Goal: Task Accomplishment & Management: Complete application form

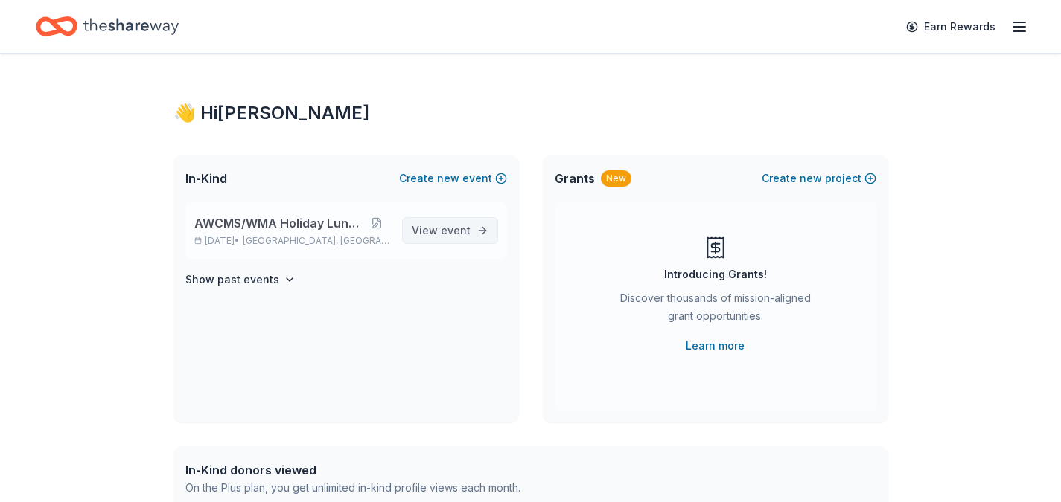
click at [450, 231] on span "event" at bounding box center [456, 230] width 30 height 13
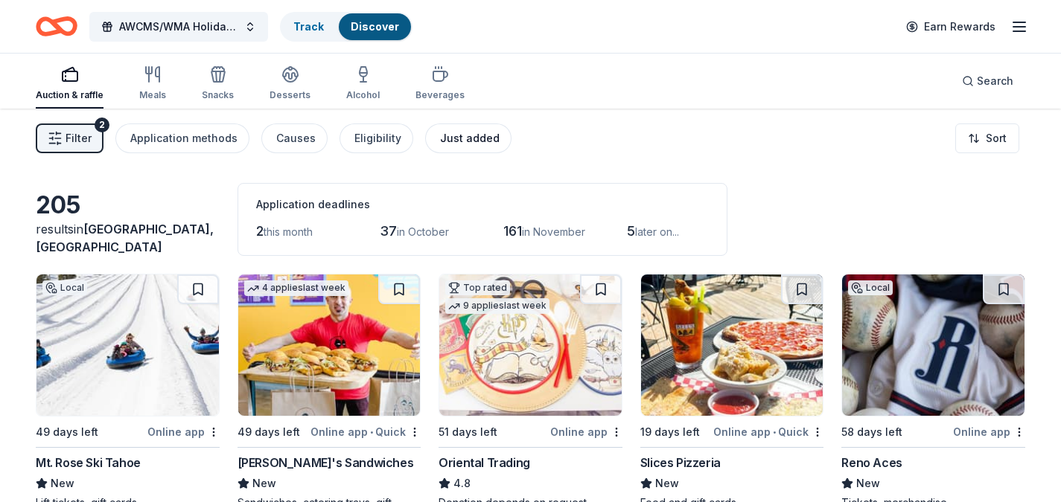
click at [444, 135] on div "Just added" at bounding box center [470, 139] width 60 height 18
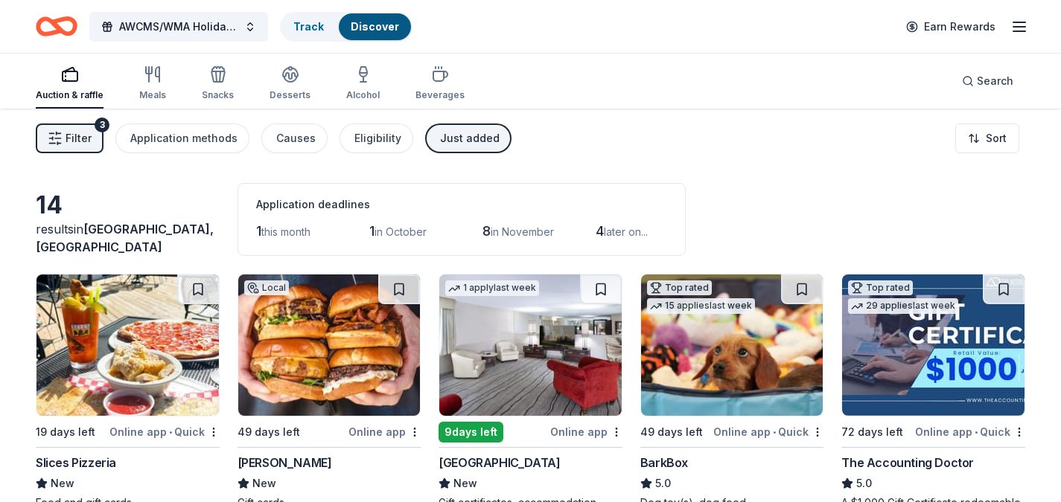
click at [64, 96] on div "Auction & raffle" at bounding box center [70, 95] width 68 height 12
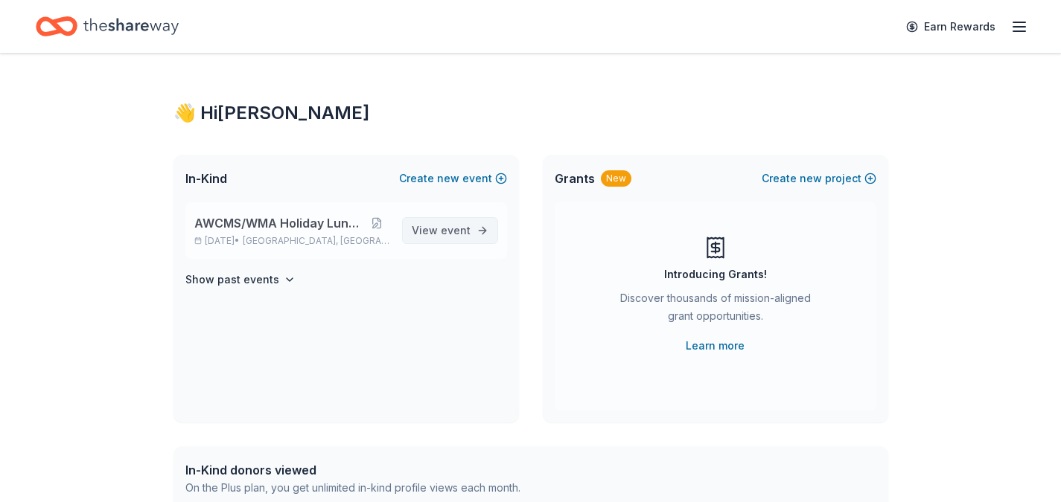
click at [461, 237] on span "View event" at bounding box center [441, 231] width 59 height 18
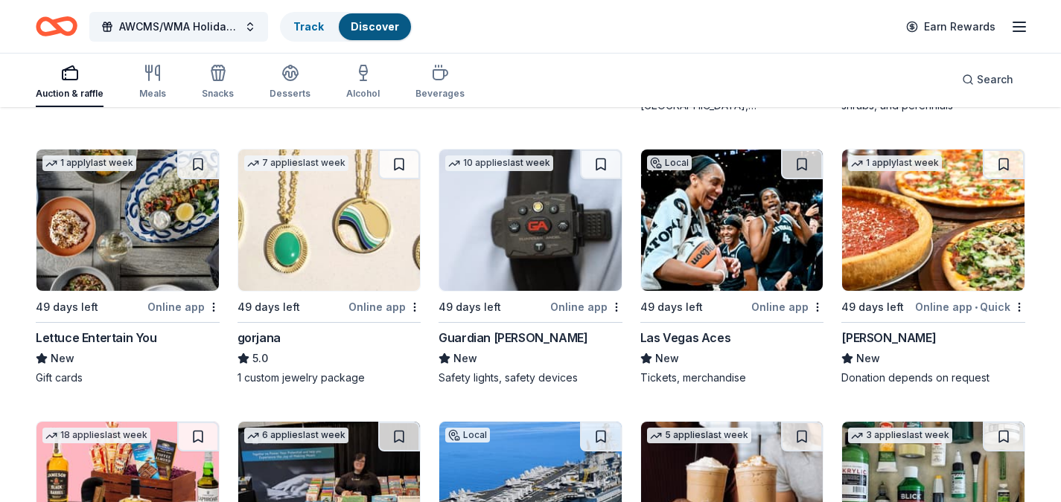
scroll to position [2693, 0]
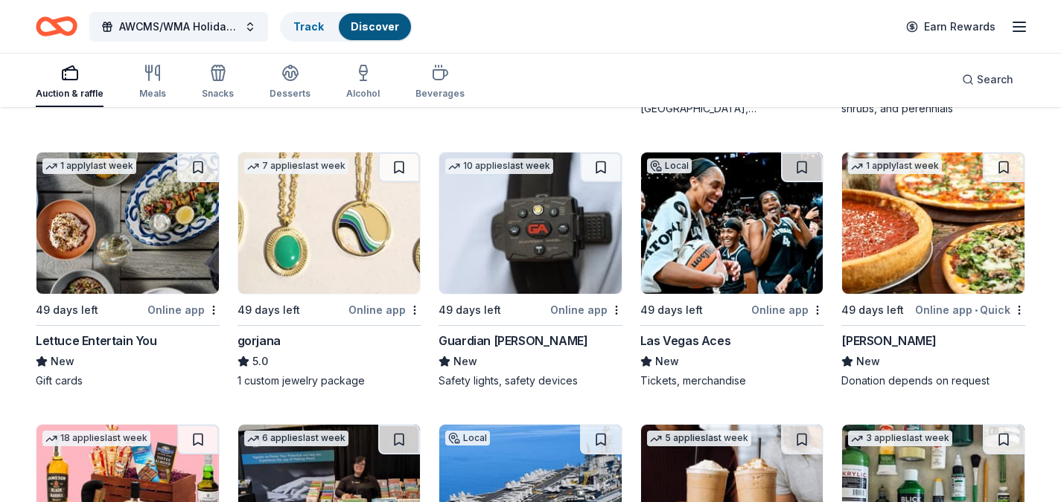
click at [328, 254] on img at bounding box center [329, 223] width 182 height 141
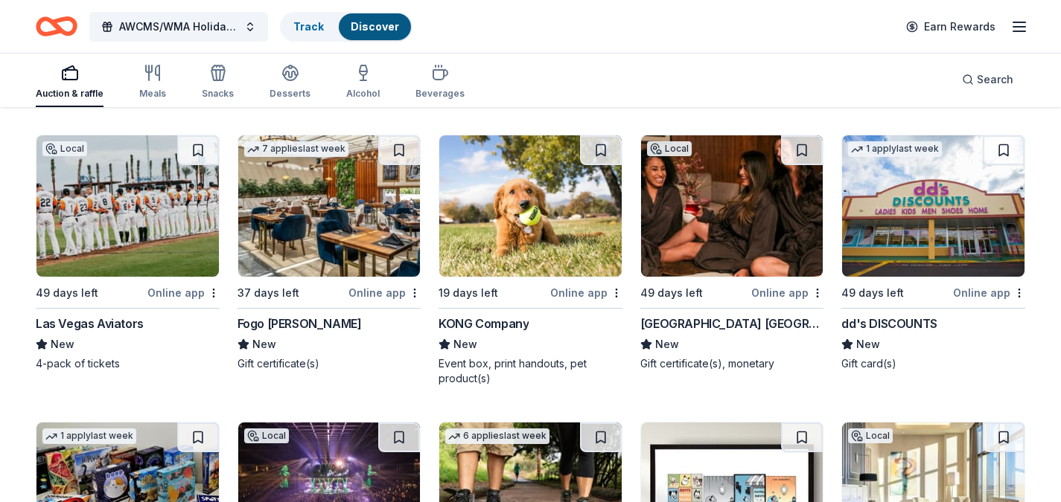
scroll to position [3864, 0]
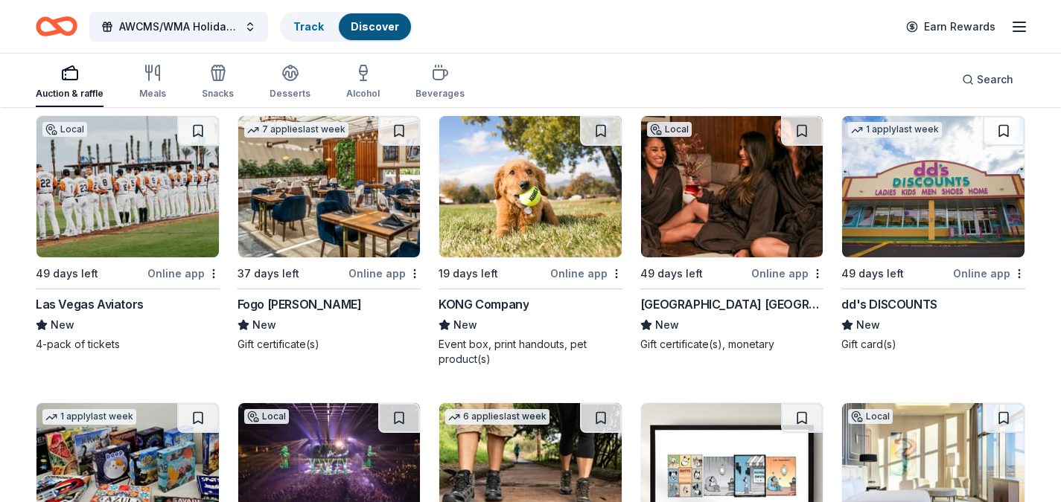
click at [681, 205] on img at bounding box center [732, 186] width 182 height 141
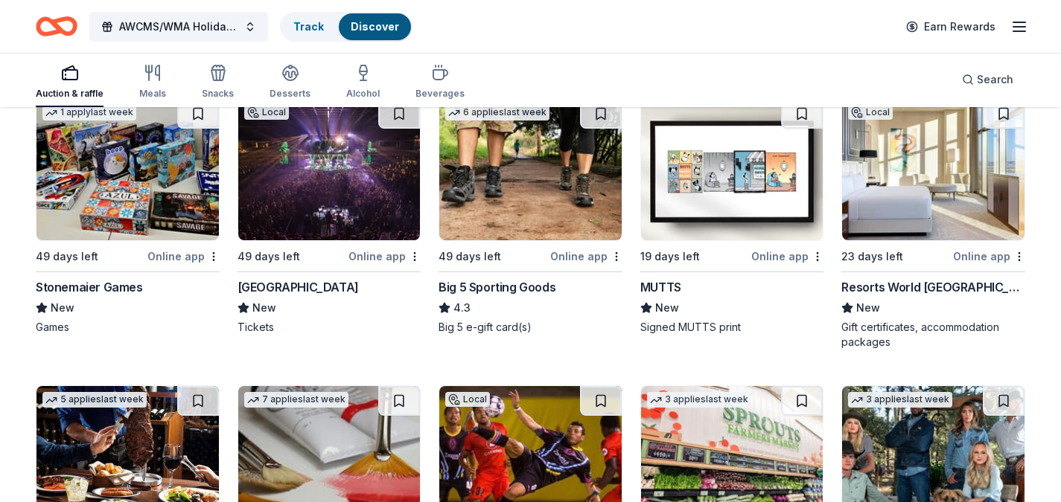
scroll to position [4157, 0]
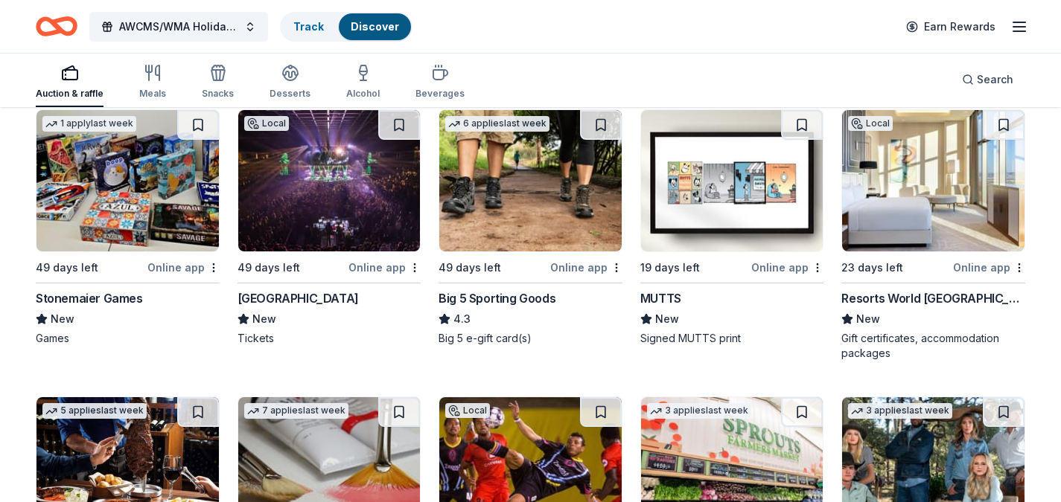
click at [89, 195] on img at bounding box center [127, 180] width 182 height 141
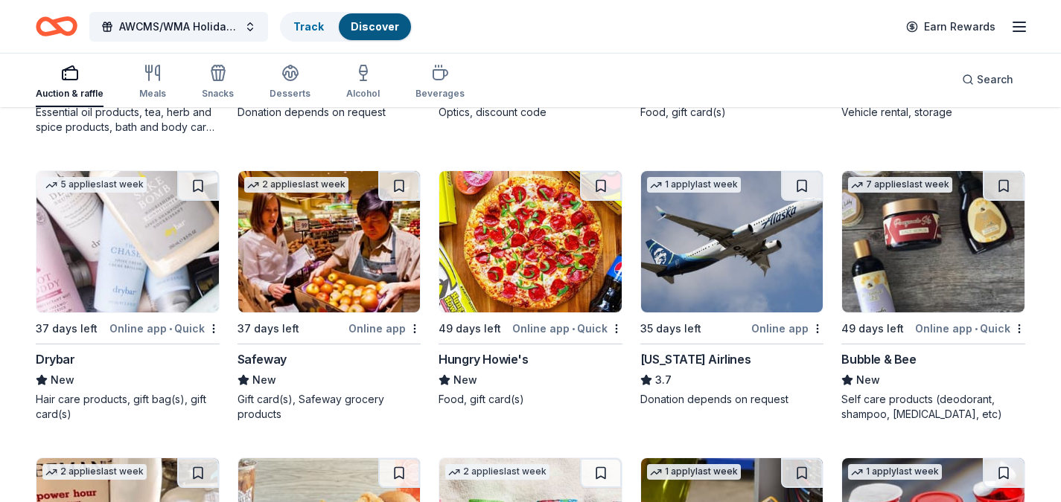
scroll to position [6383, 0]
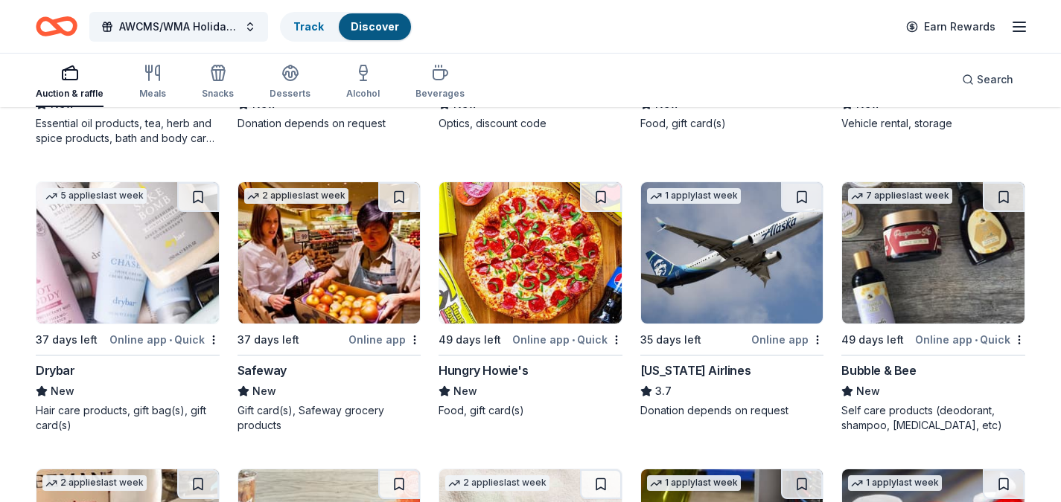
click at [947, 301] on img at bounding box center [933, 252] width 182 height 141
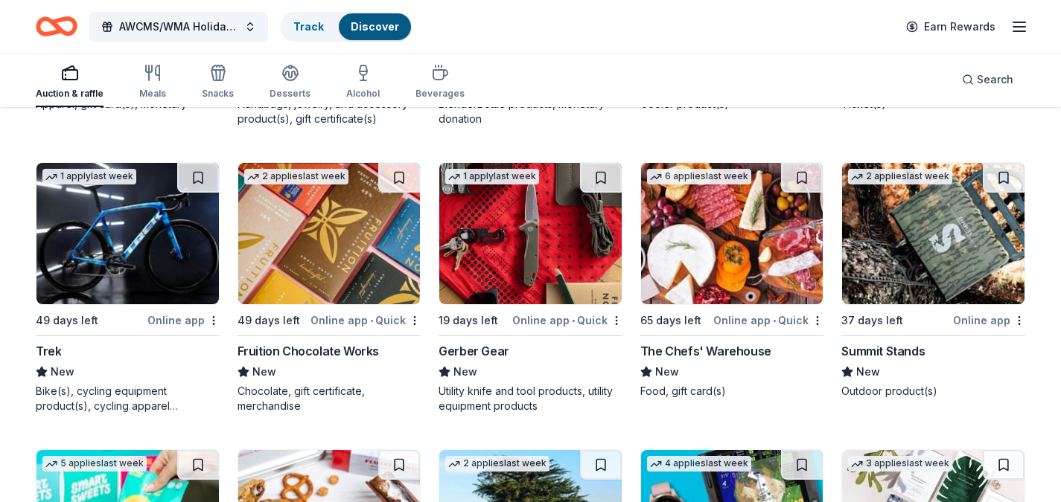
scroll to position [9516, 0]
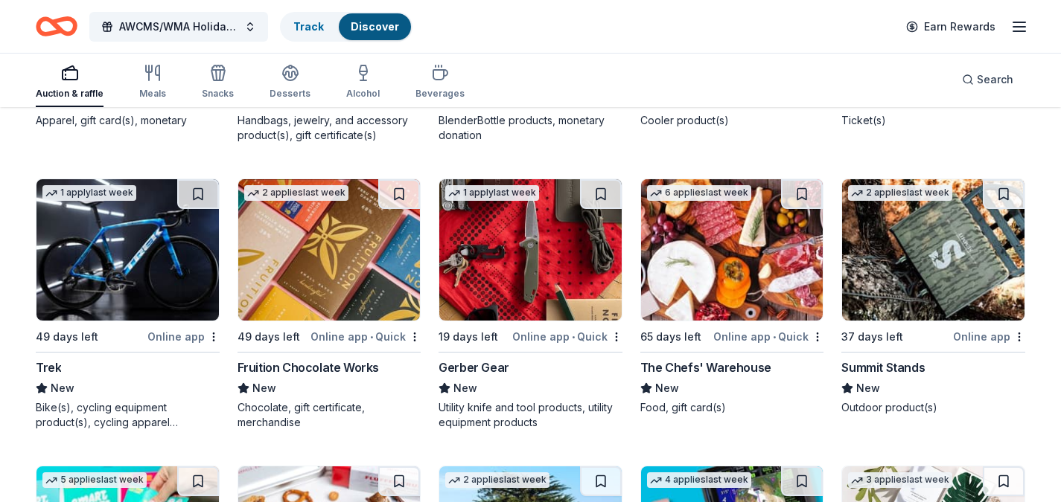
click at [749, 300] on img at bounding box center [732, 249] width 182 height 141
click at [496, 267] on img at bounding box center [530, 249] width 182 height 141
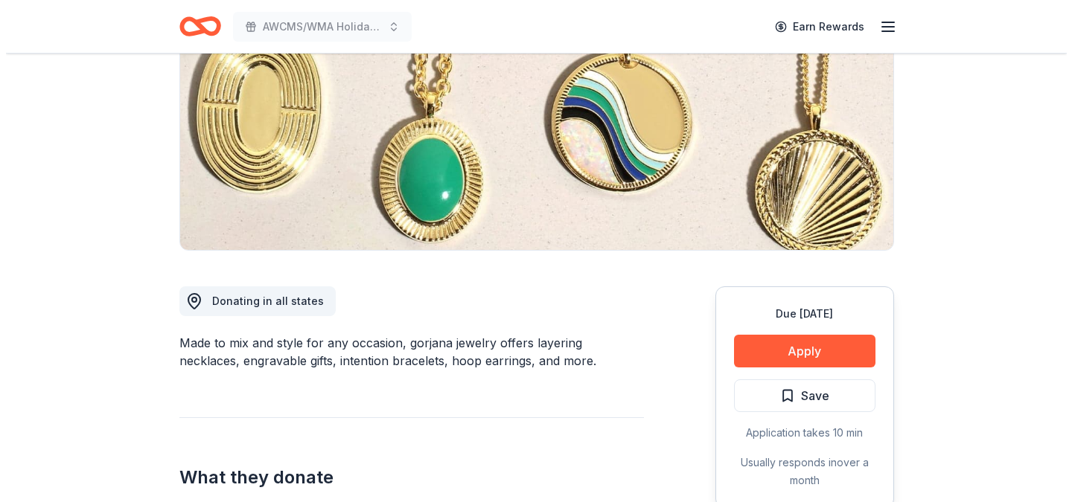
scroll to position [198, 0]
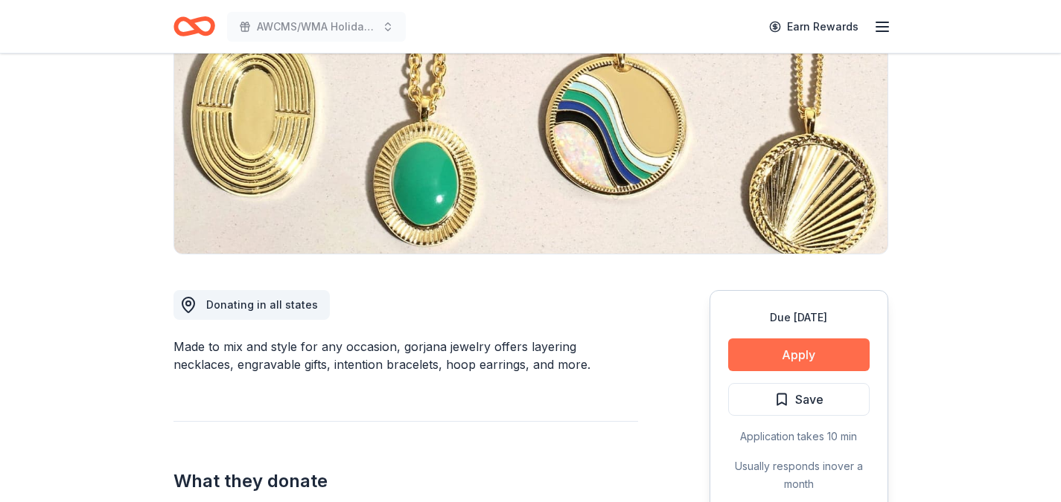
click at [778, 359] on button "Apply" at bounding box center [798, 355] width 141 height 33
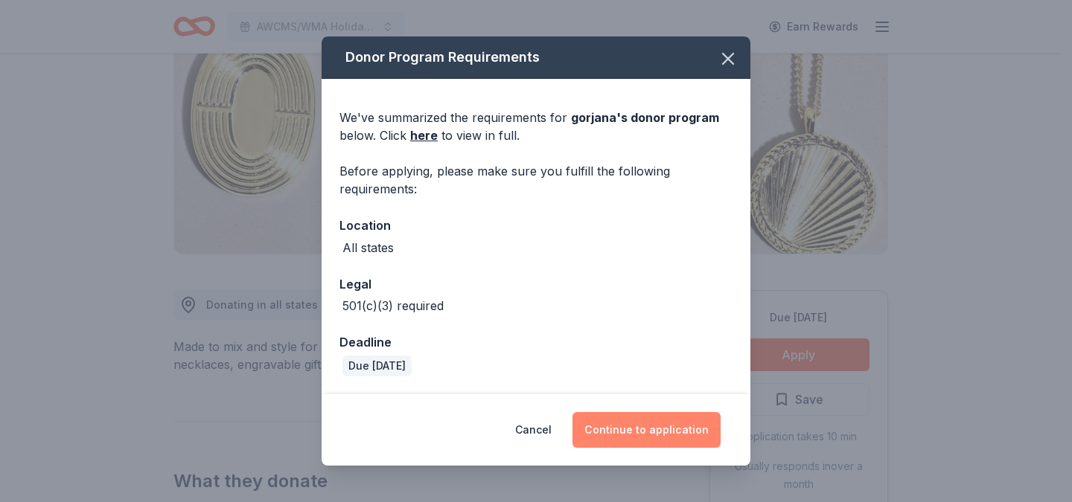
click at [632, 425] on button "Continue to application" at bounding box center [646, 430] width 148 height 36
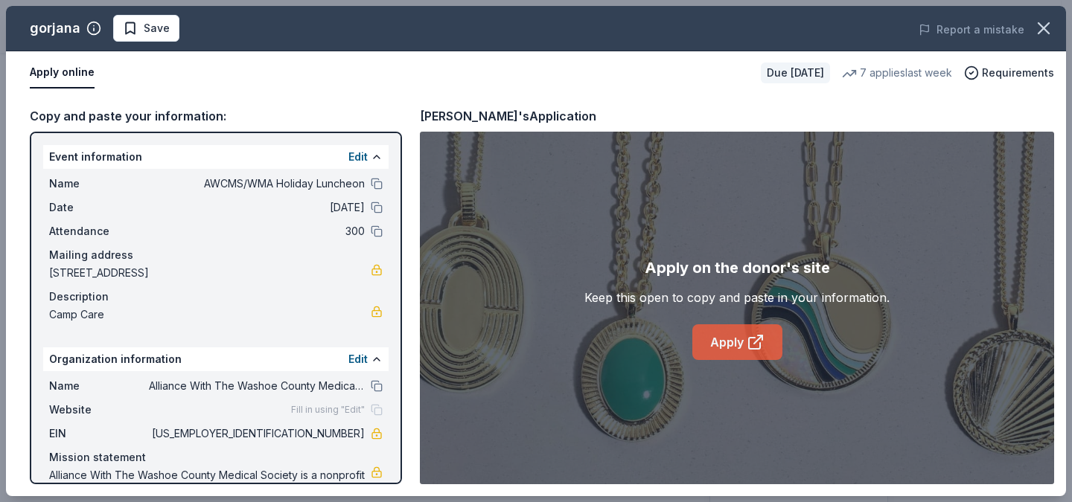
click at [719, 346] on link "Apply" at bounding box center [737, 343] width 90 height 36
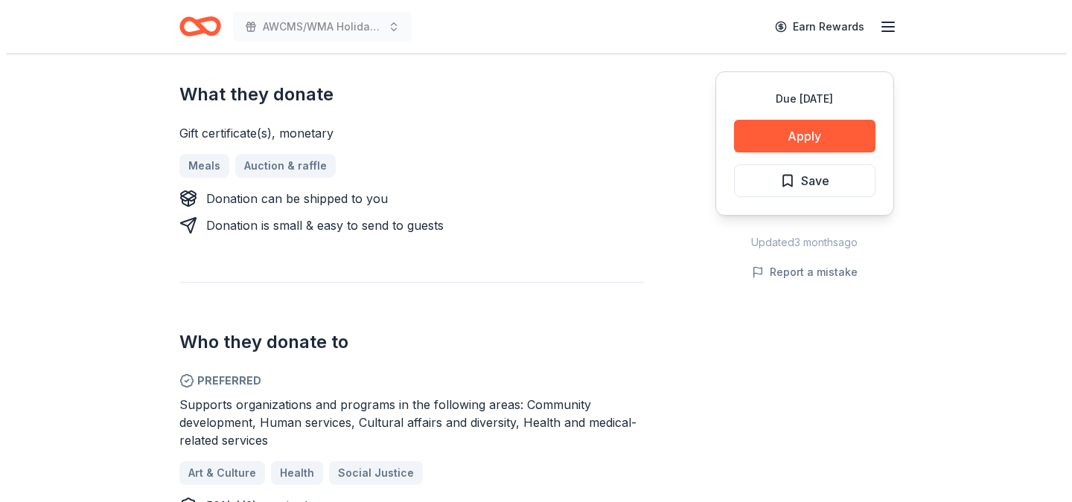
scroll to position [644, 0]
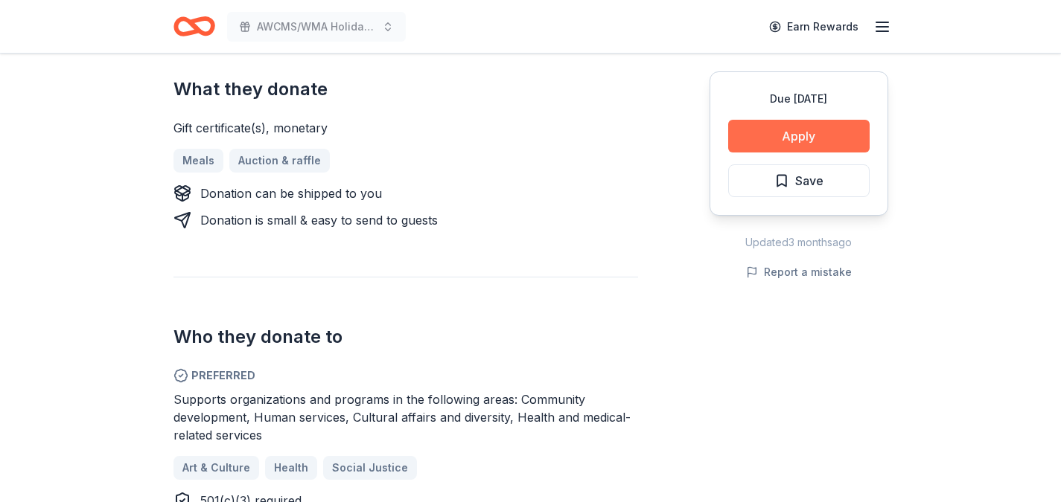
click at [763, 136] on button "Apply" at bounding box center [798, 136] width 141 height 33
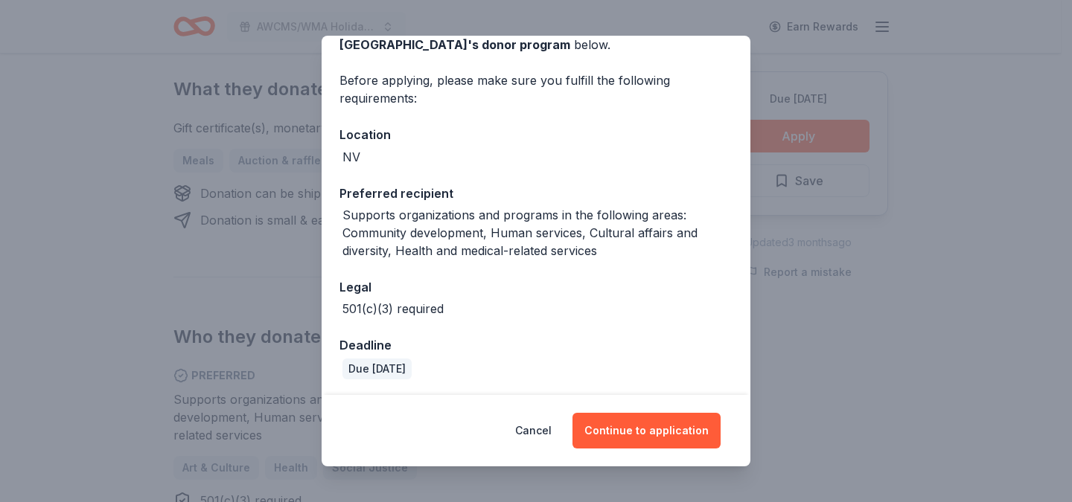
scroll to position [92, 0]
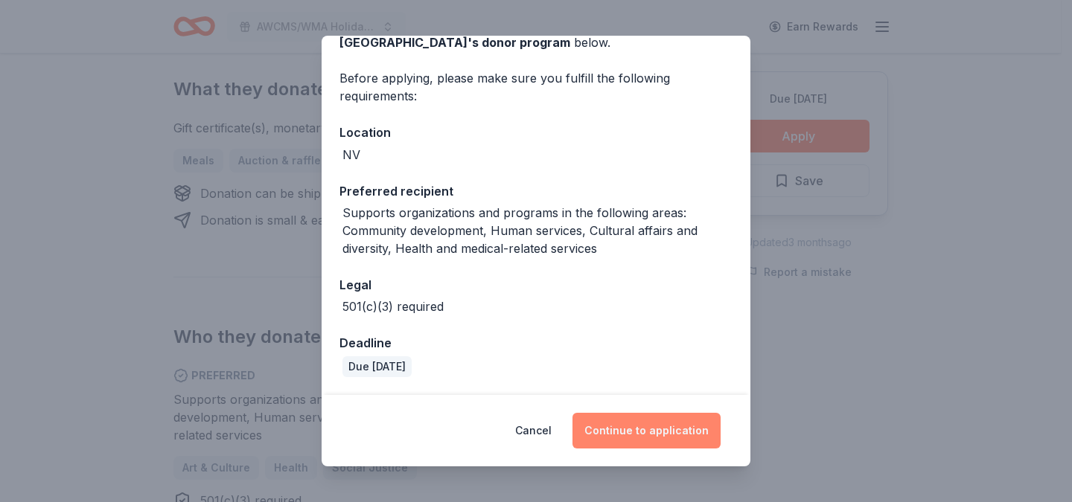
click at [598, 426] on button "Continue to application" at bounding box center [646, 431] width 148 height 36
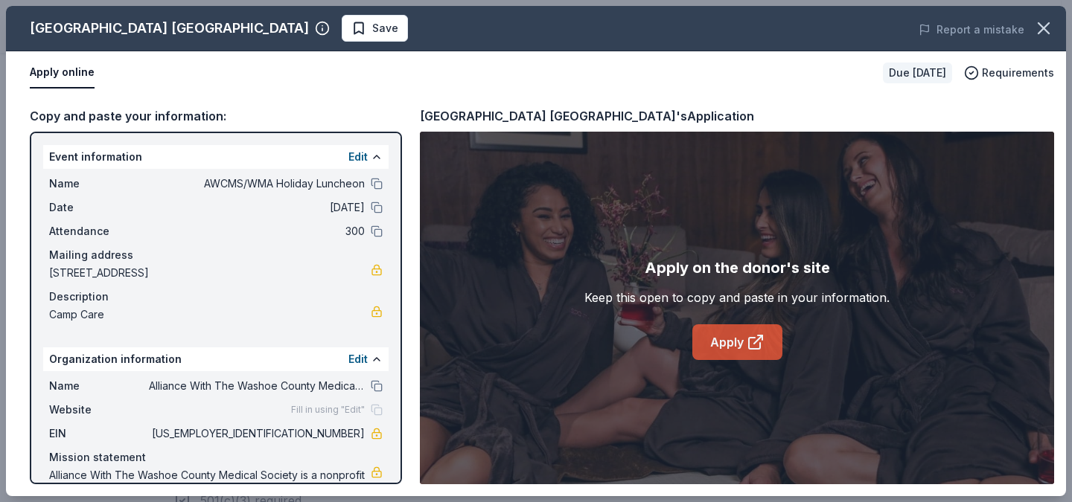
click at [737, 351] on link "Apply" at bounding box center [737, 343] width 90 height 36
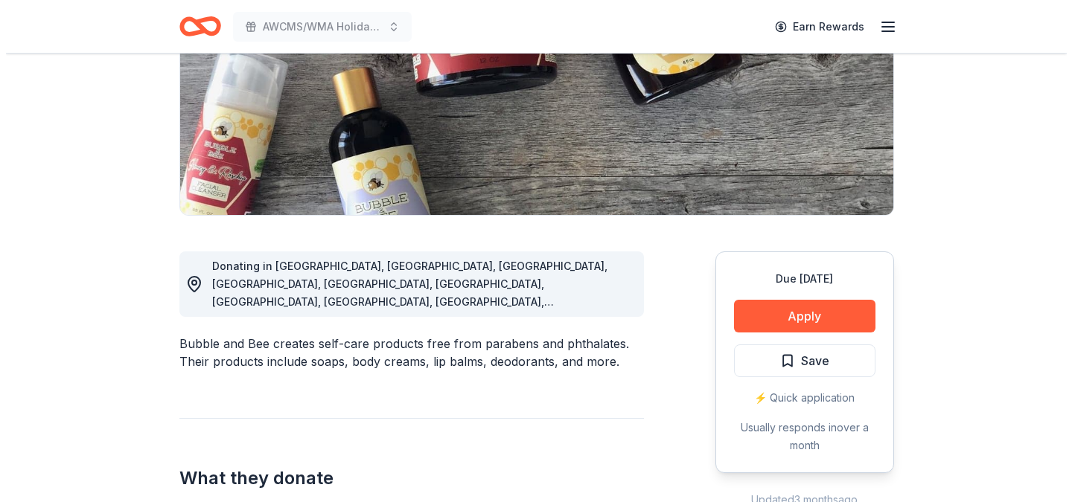
scroll to position [282, 0]
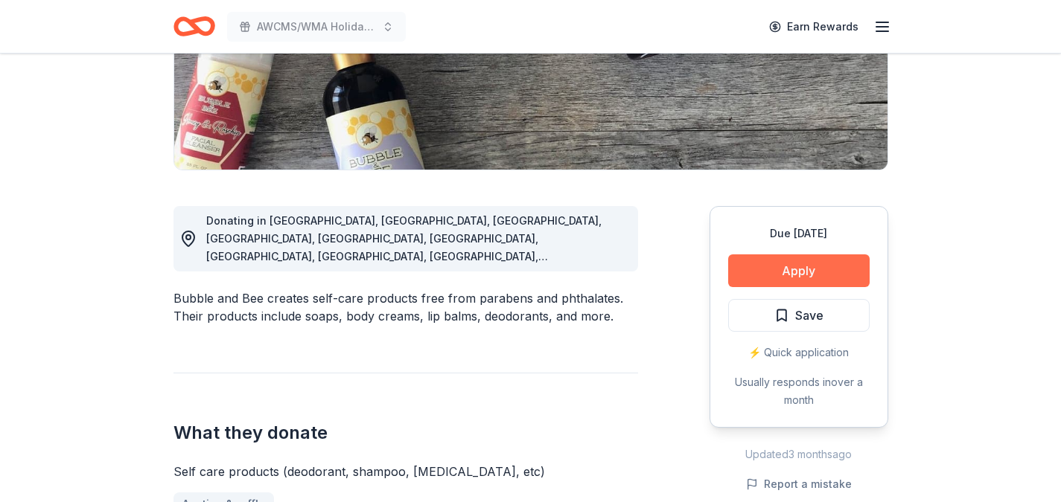
click at [767, 274] on button "Apply" at bounding box center [798, 271] width 141 height 33
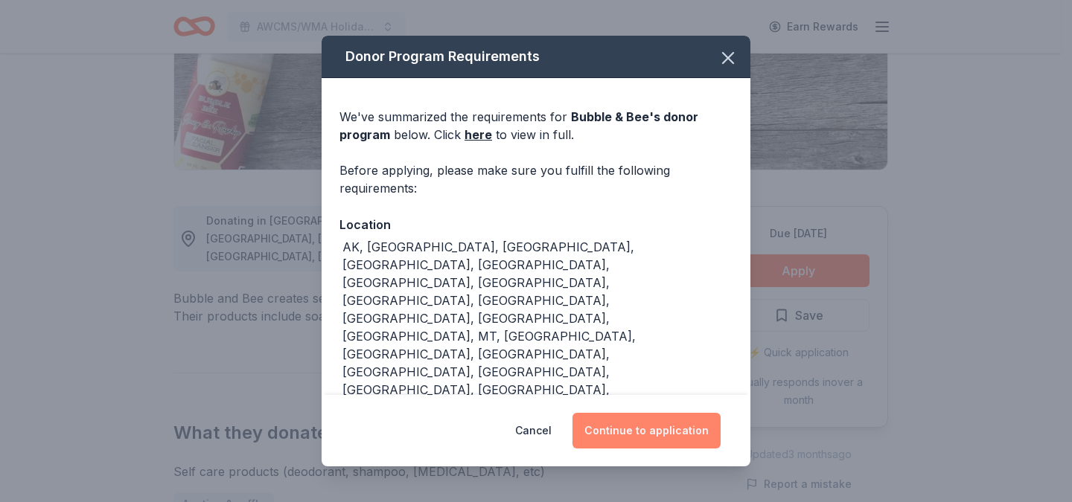
click at [614, 416] on button "Continue to application" at bounding box center [646, 431] width 148 height 36
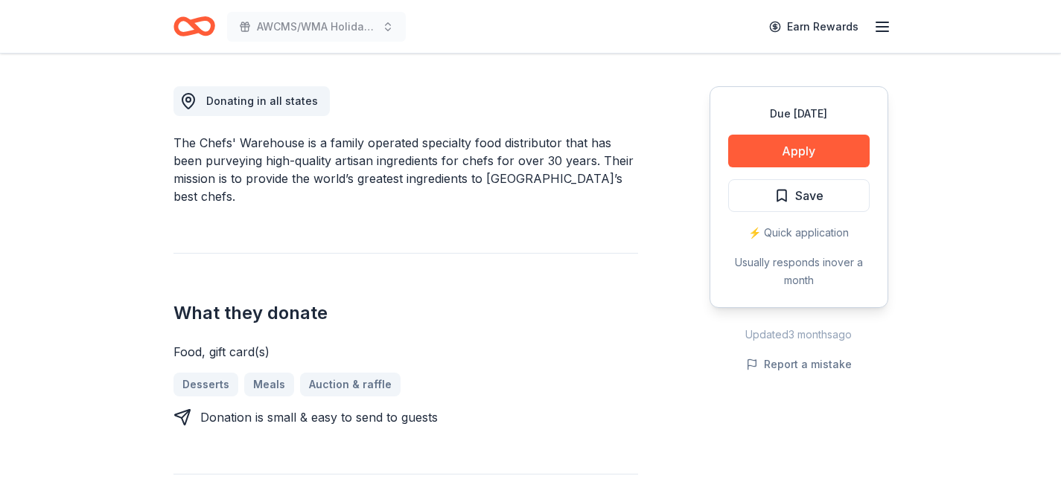
scroll to position [397, 0]
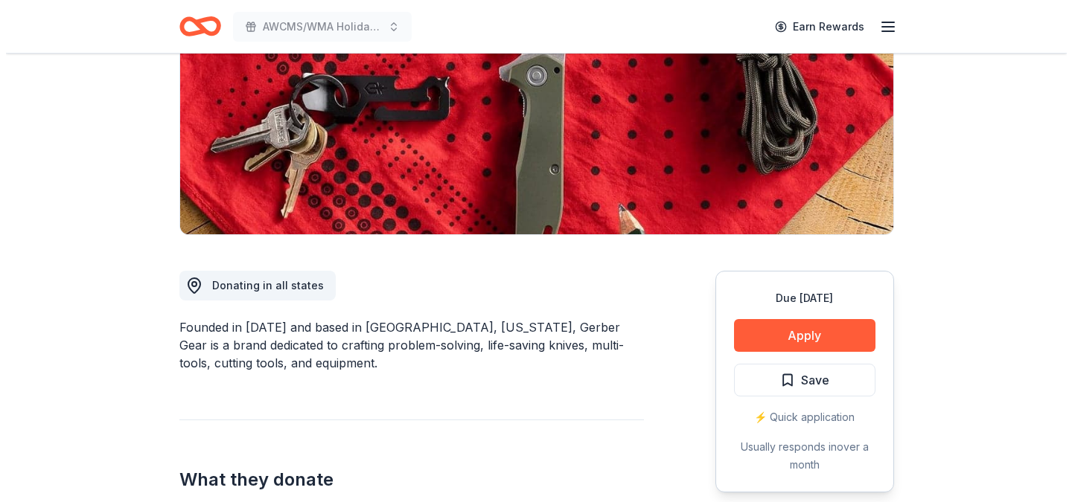
scroll to position [208, 0]
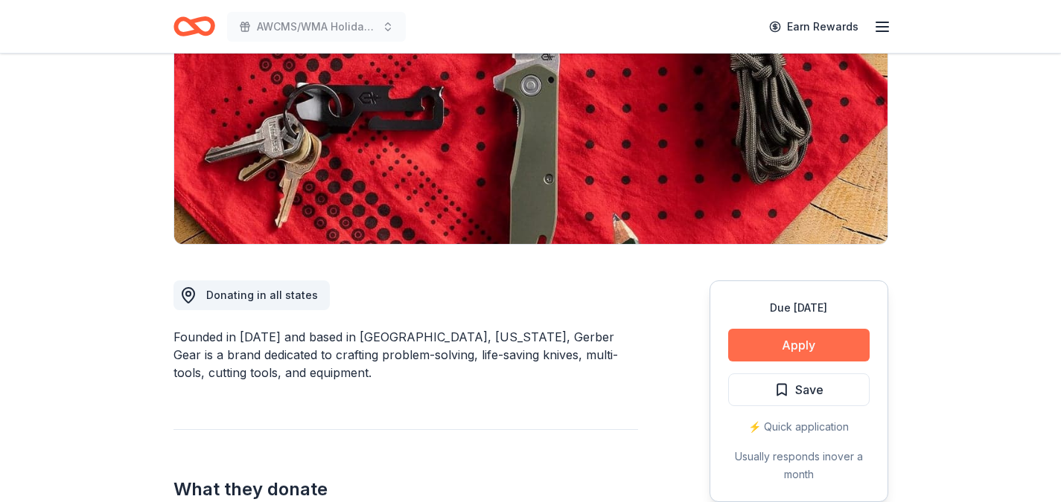
click at [750, 351] on button "Apply" at bounding box center [798, 345] width 141 height 33
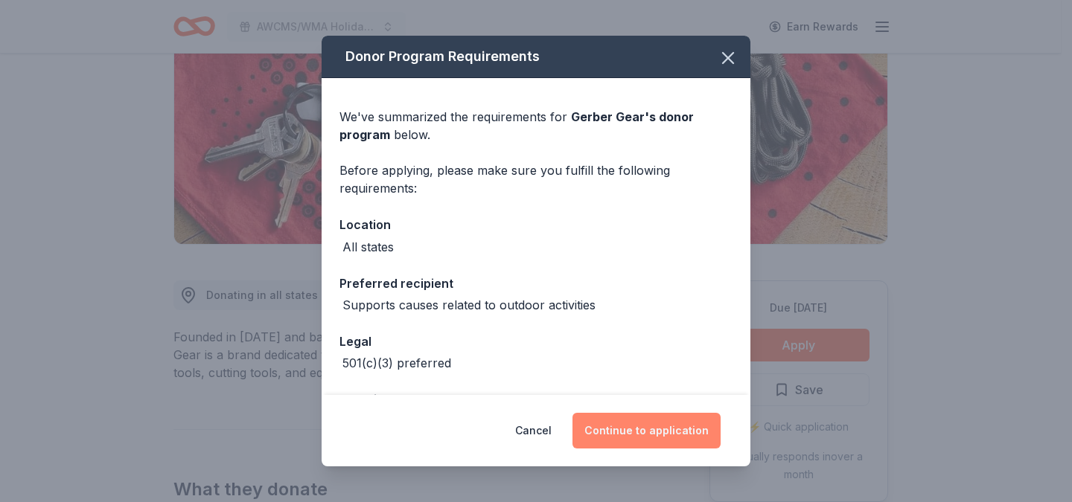
click at [642, 443] on button "Continue to application" at bounding box center [646, 431] width 148 height 36
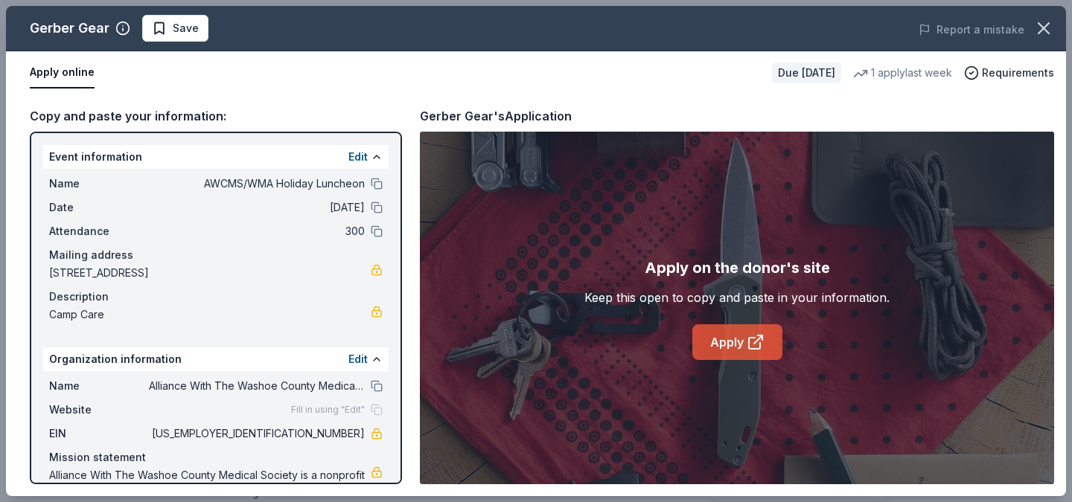
click at [735, 339] on link "Apply" at bounding box center [737, 343] width 90 height 36
